Goal: Find specific page/section: Find specific page/section

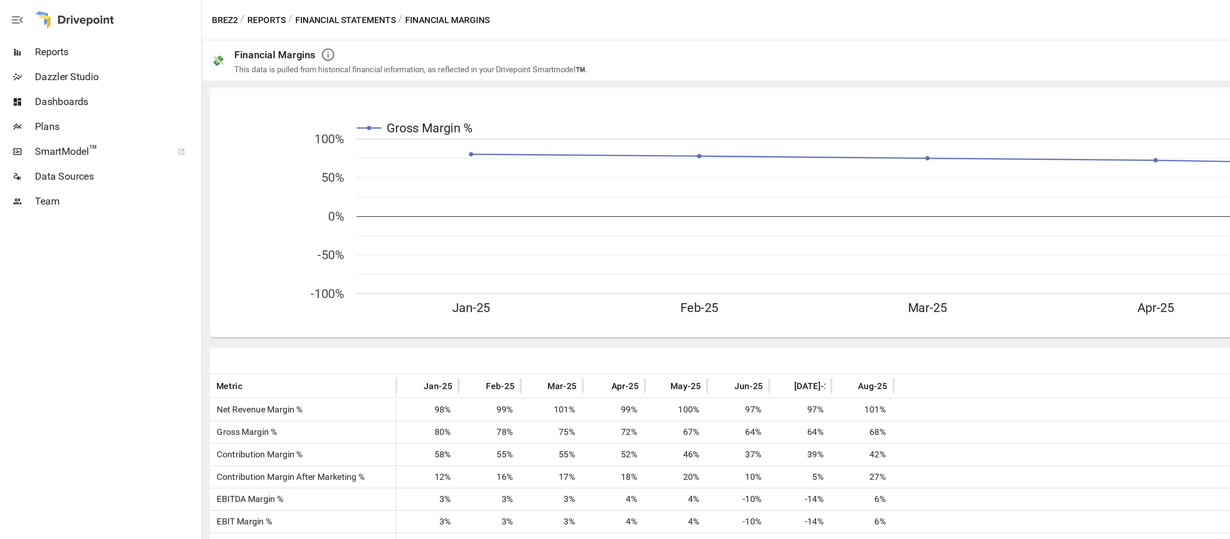
click at [174, 8] on button "Financial Statements" at bounding box center [168, 10] width 49 height 8
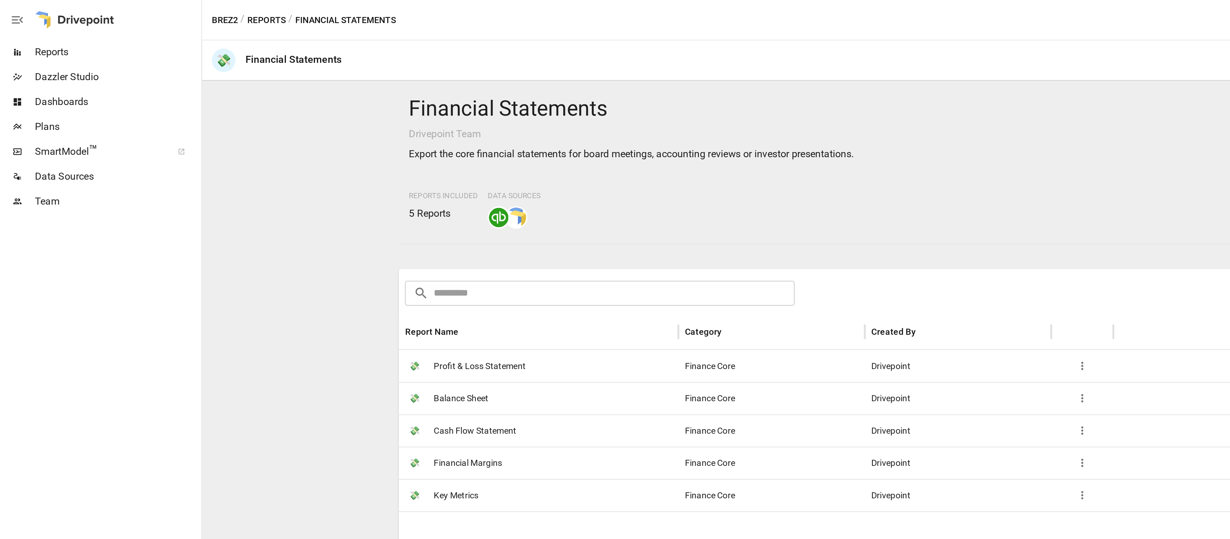
click at [295, 261] on div at bounding box center [658, 437] width 927 height 374
drag, startPoint x: 295, startPoint y: 263, endPoint x: 283, endPoint y: 339, distance: 77.1
click at [283, 339] on div at bounding box center [658, 437] width 927 height 374
click at [240, 179] on span "Profit & Loss Statement" at bounding box center [234, 178] width 45 height 15
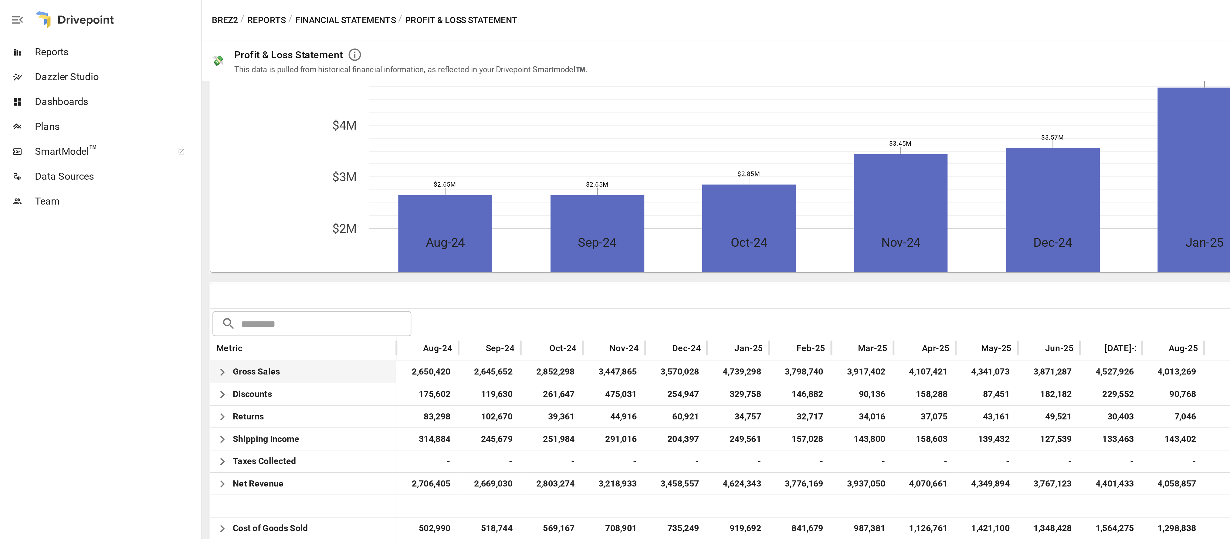
scroll to position [74, 0]
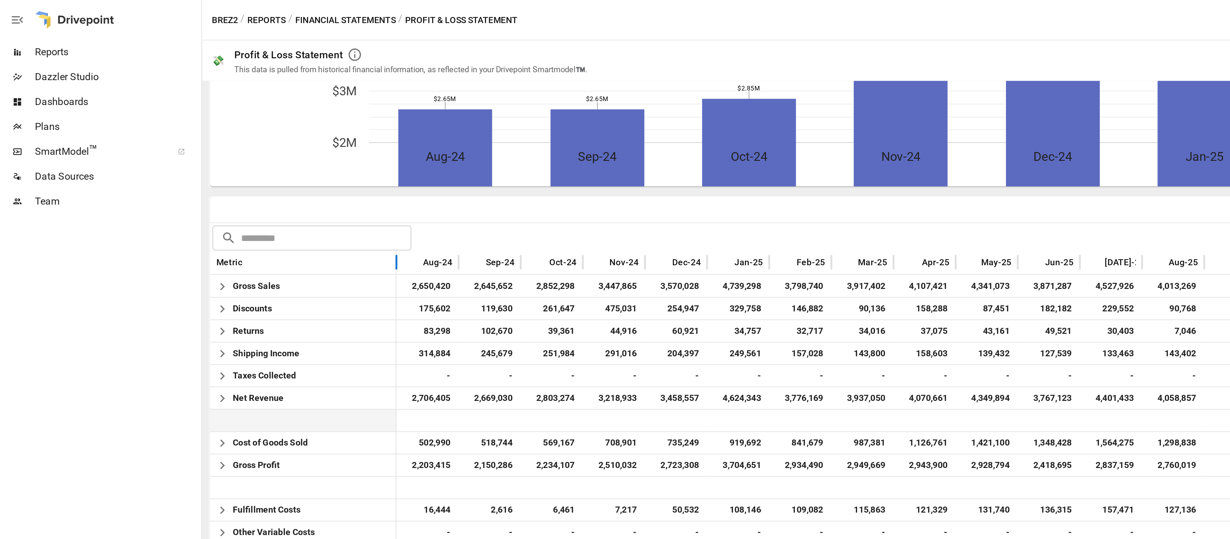
click at [107, 134] on div "Metric" at bounding box center [148, 128] width 91 height 12
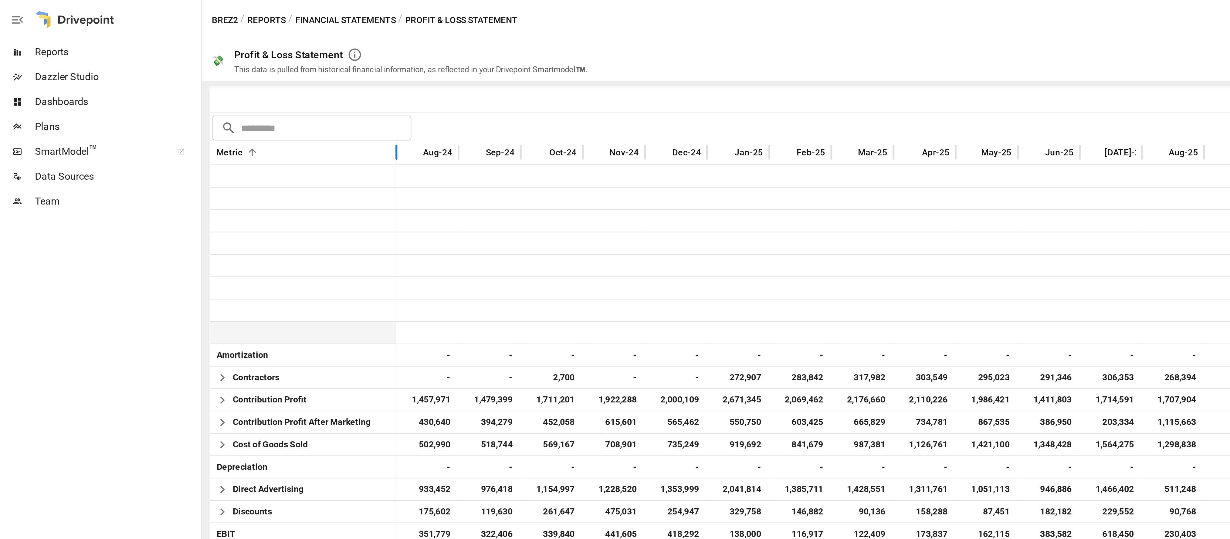
scroll to position [148, 0]
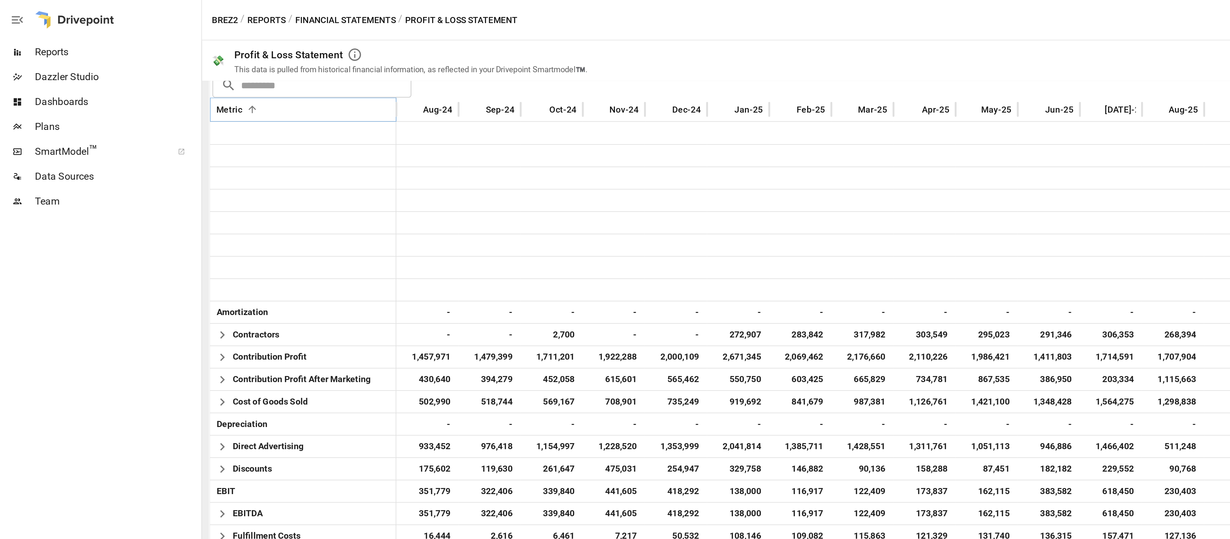
click at [124, 55] on icon "Sort" at bounding box center [123, 53] width 5 height 5
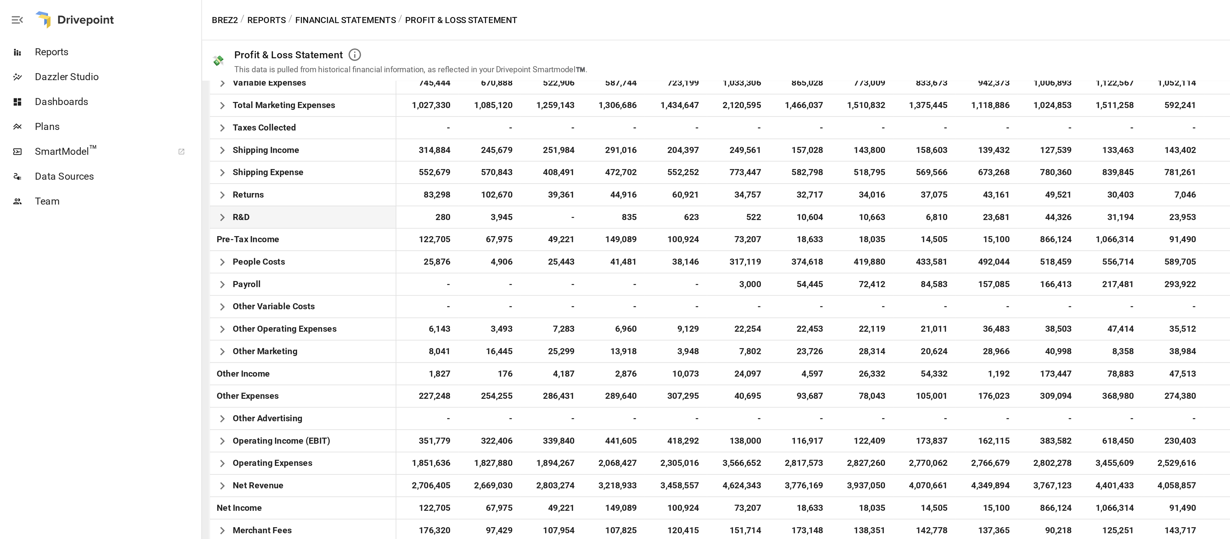
scroll to position [189, 0]
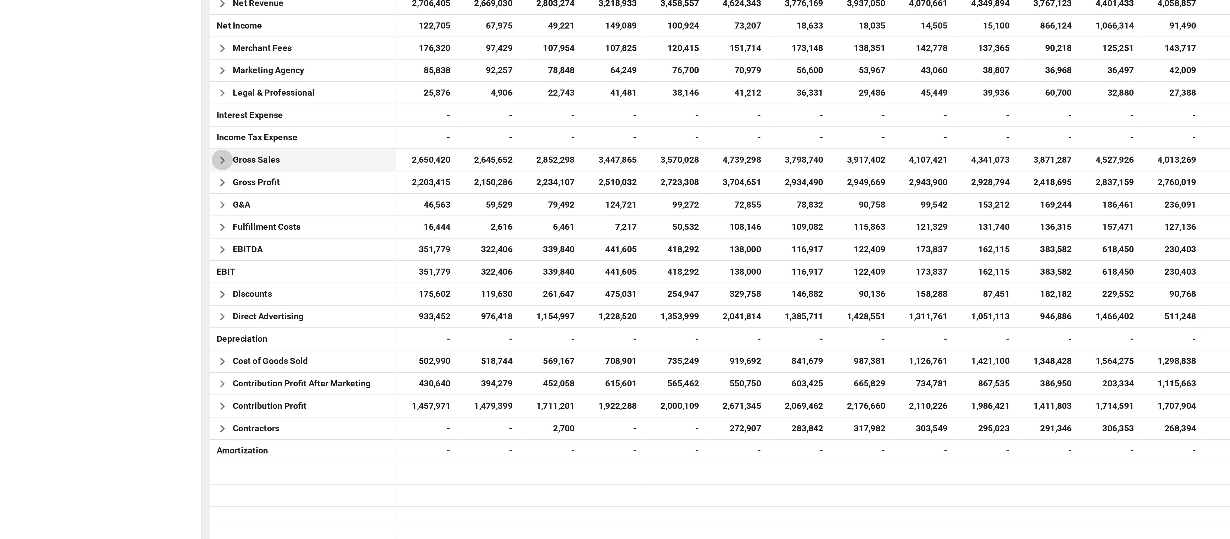
click at [106, 297] on icon "button" at bounding box center [108, 300] width 7 height 7
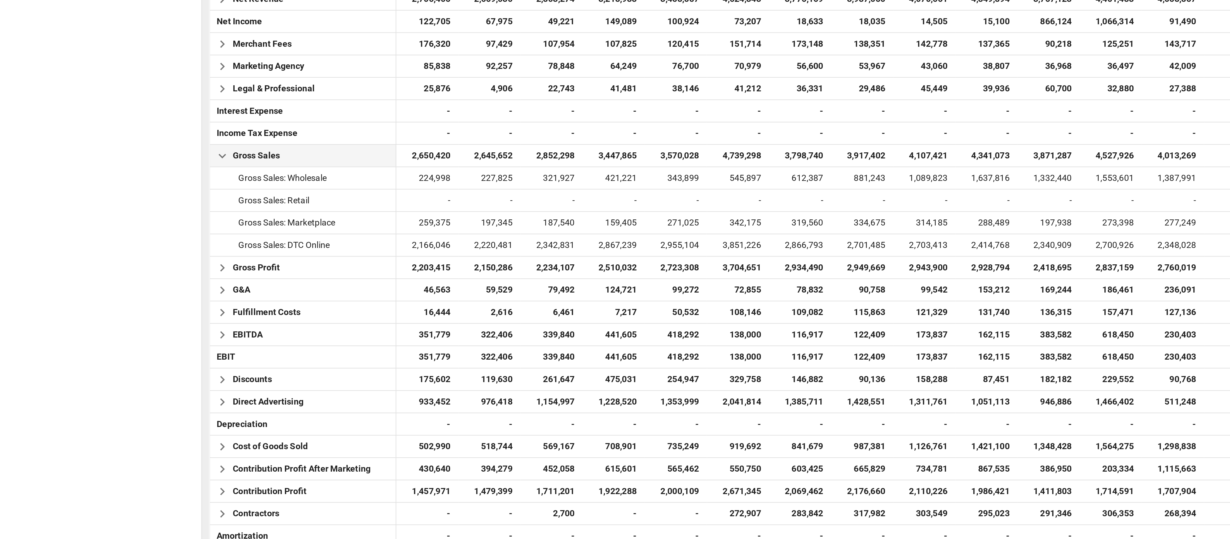
click at [43, 353] on div at bounding box center [48, 315] width 97 height 423
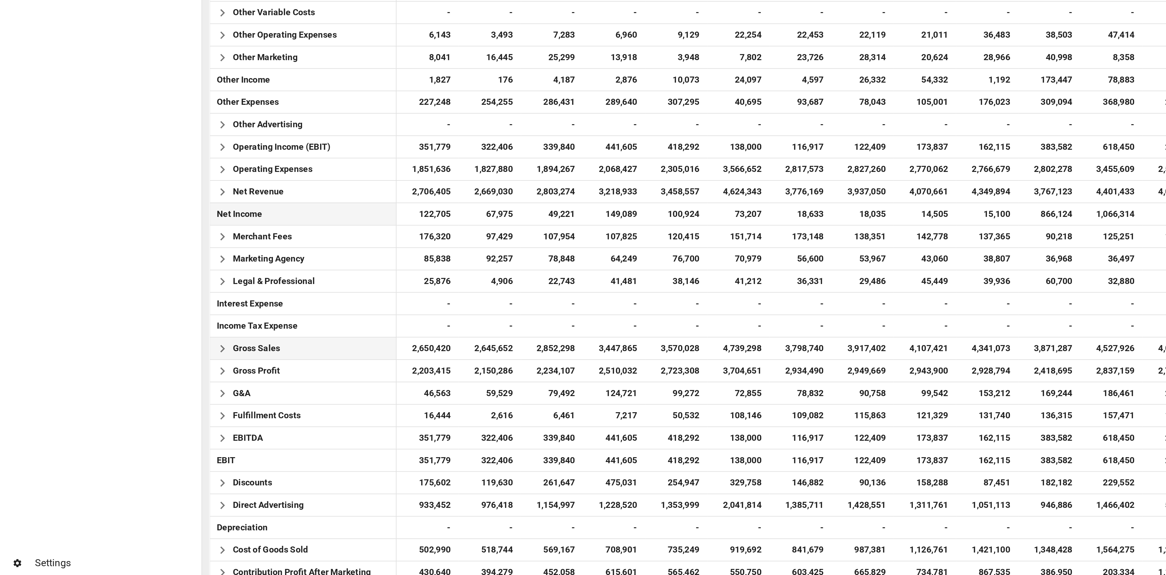
scroll to position [0, 0]
